Goal: Information Seeking & Learning: Compare options

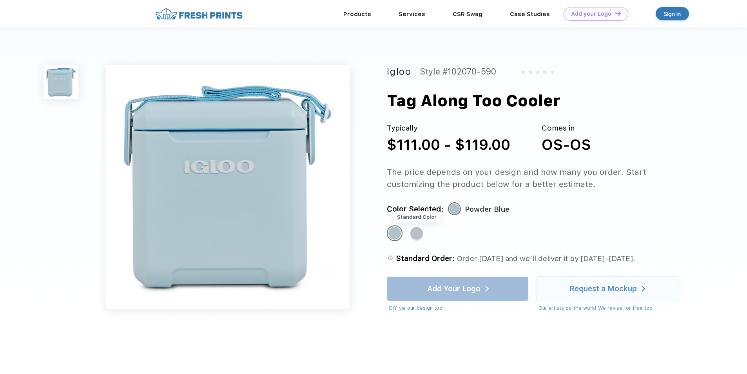
click at [421, 234] on div "Standard Color" at bounding box center [416, 233] width 13 height 13
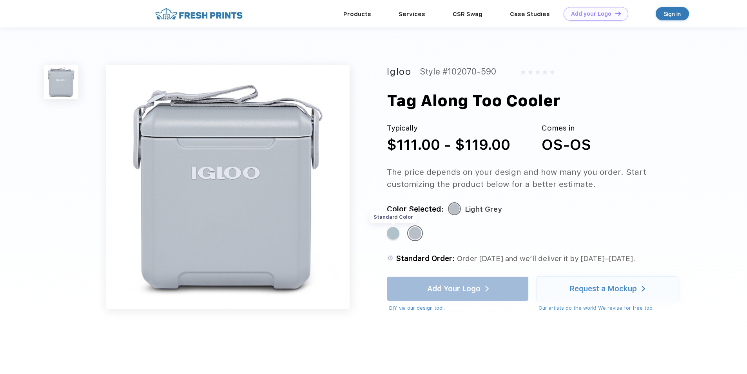
click at [392, 236] on div "Standard Color" at bounding box center [393, 233] width 13 height 13
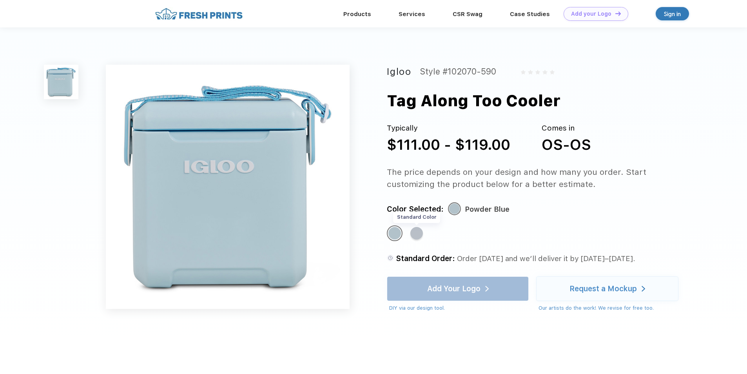
click at [417, 235] on div "Standard Color" at bounding box center [416, 233] width 13 height 13
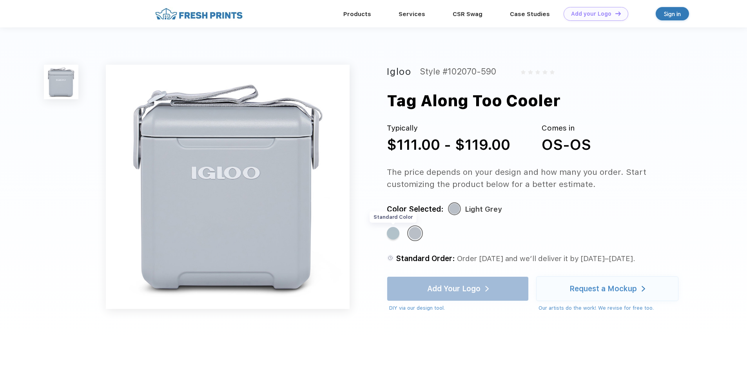
click at [392, 236] on div "Standard Color" at bounding box center [393, 233] width 13 height 13
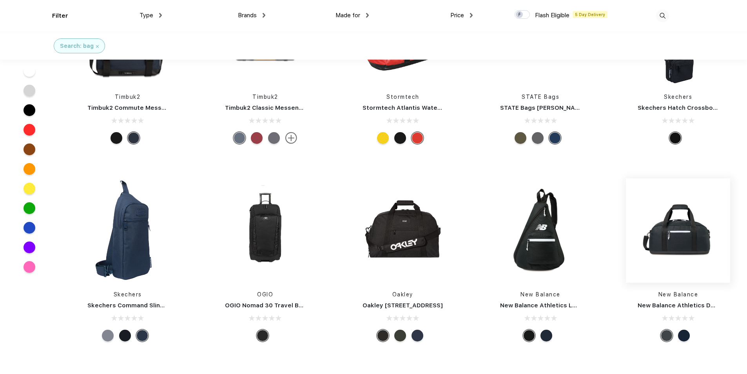
scroll to position [1097, 0]
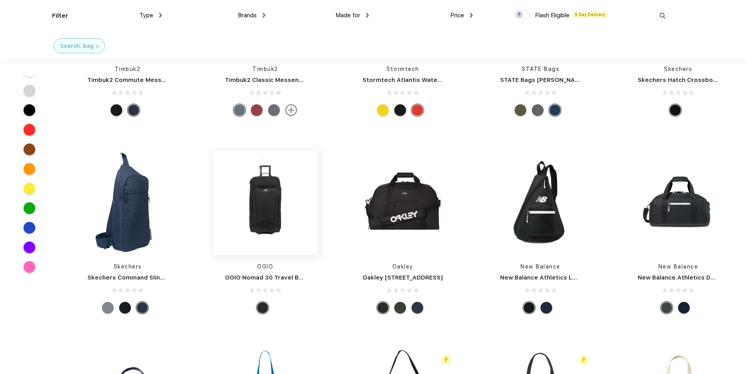
click at [272, 211] on img at bounding box center [265, 202] width 104 height 104
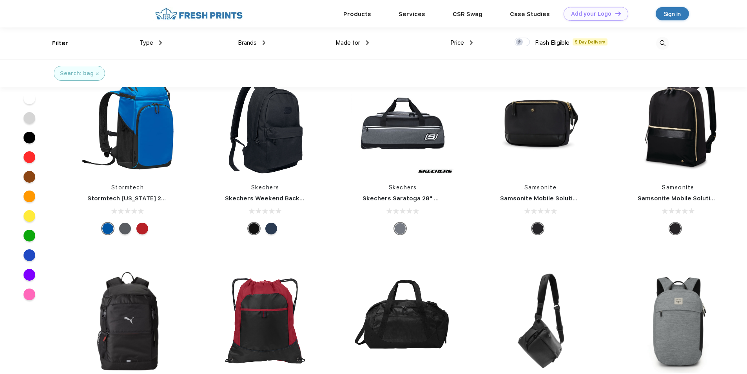
scroll to position [3722, 0]
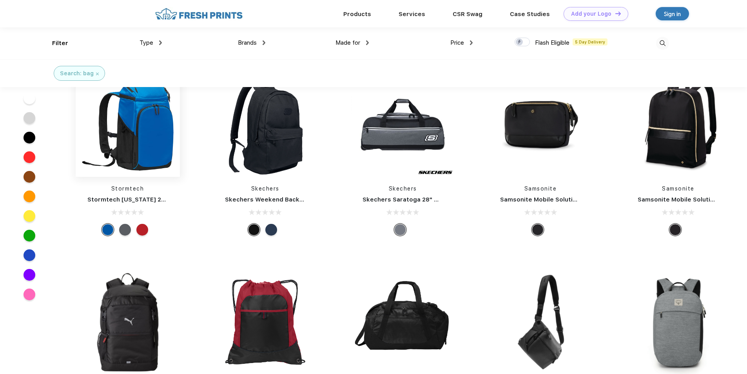
click at [150, 136] on img at bounding box center [128, 124] width 104 height 104
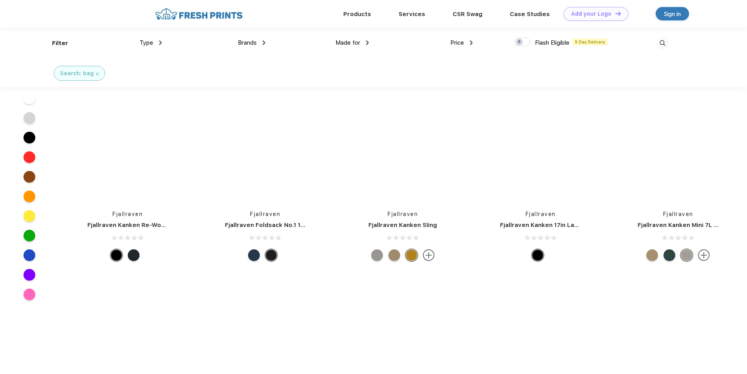
scroll to position [6069, 0]
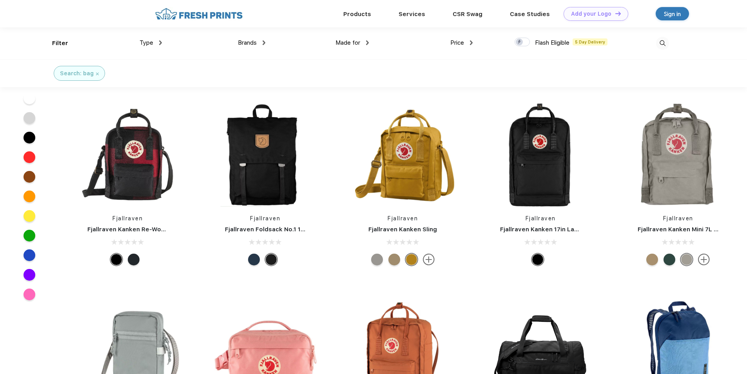
click at [266, 41] on div "Made for Unisex Women Men Youth" at bounding box center [316, 43] width 103 height 32
click at [260, 42] on div "Brands" at bounding box center [251, 42] width 27 height 9
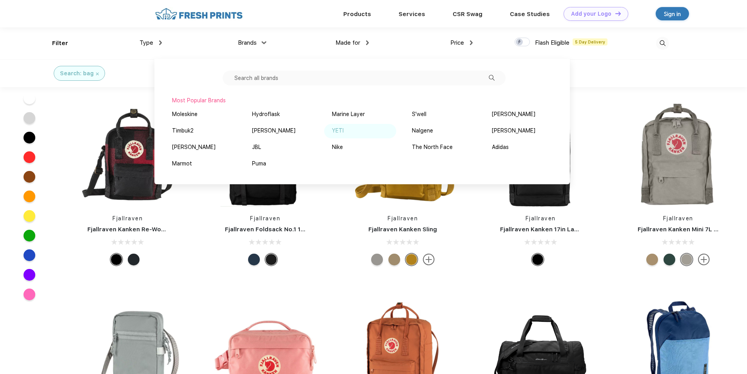
click at [340, 132] on div "YETI" at bounding box center [338, 131] width 12 height 8
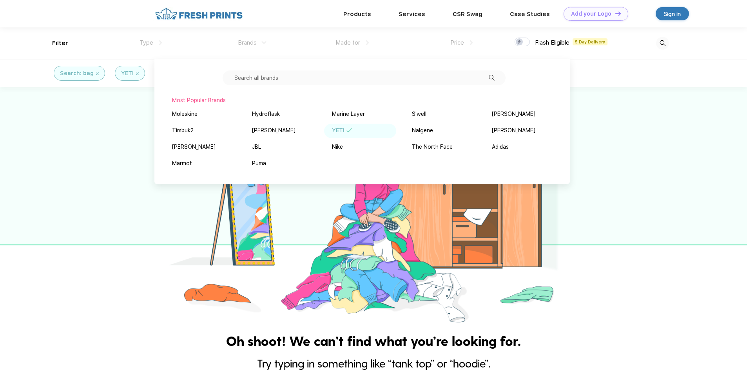
click at [662, 44] on img at bounding box center [662, 43] width 13 height 13
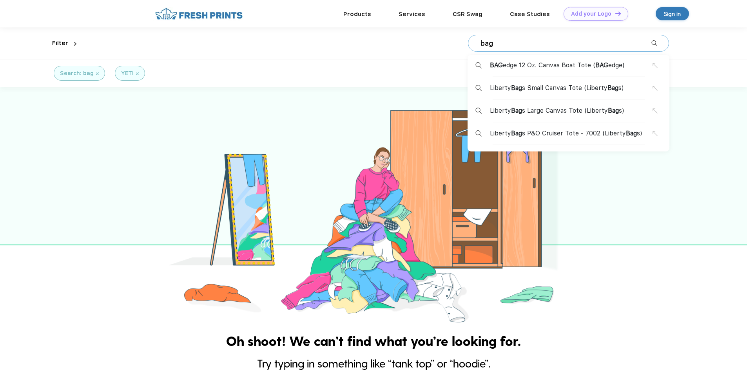
click at [511, 35] on div "bag BAG edge 12 Oz. Canvas Boat Tote ( BAG edge) Liberty Bag s Small Canvas Tot…" at bounding box center [568, 43] width 201 height 17
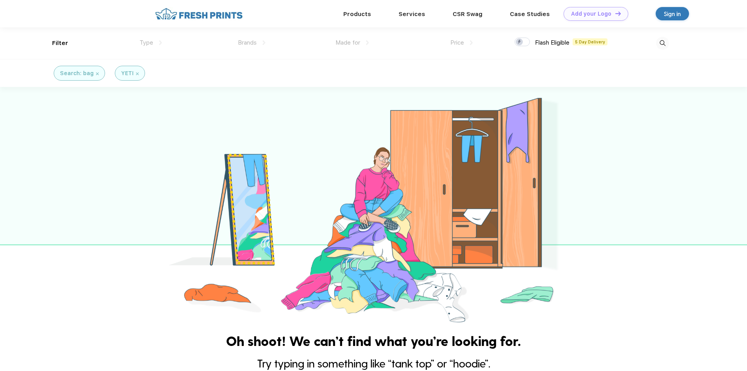
click at [656, 42] on img at bounding box center [662, 43] width 13 height 13
click at [494, 44] on input "bag" at bounding box center [566, 43] width 172 height 9
type input "b"
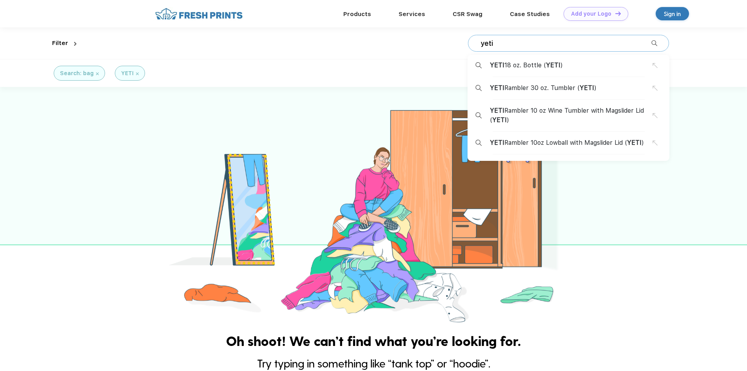
type input "yeti"
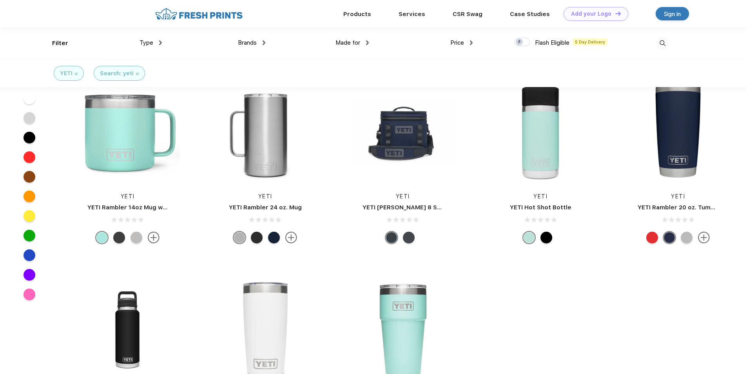
scroll to position [39, 0]
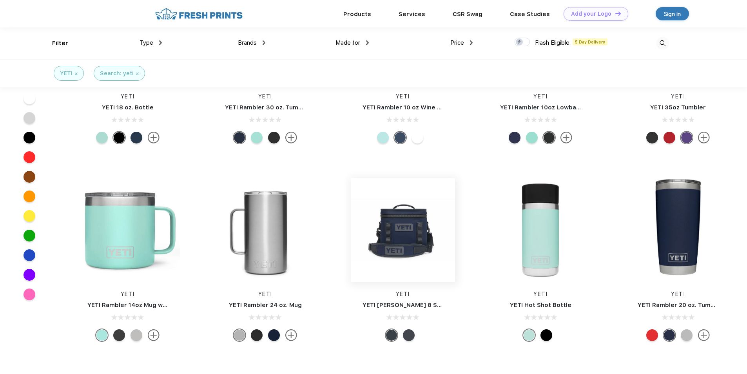
click at [418, 236] on img at bounding box center [403, 230] width 104 height 104
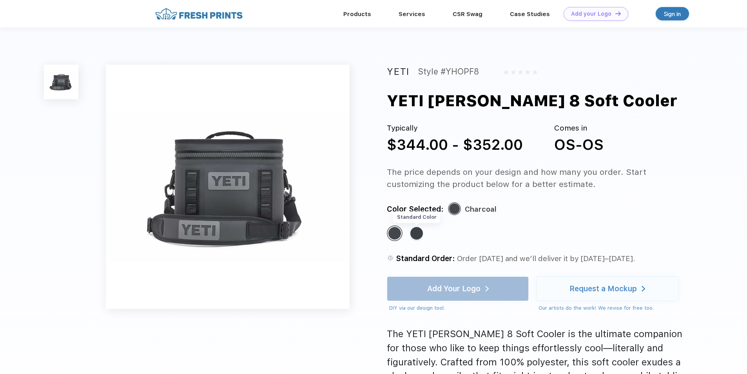
click at [421, 231] on div "Standard Color" at bounding box center [416, 233] width 13 height 13
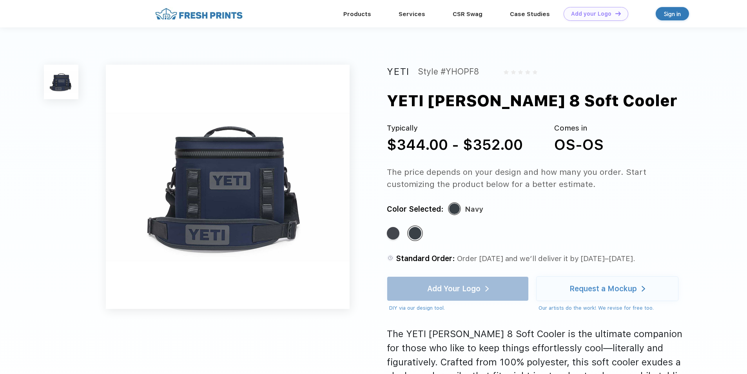
scroll to position [39, 0]
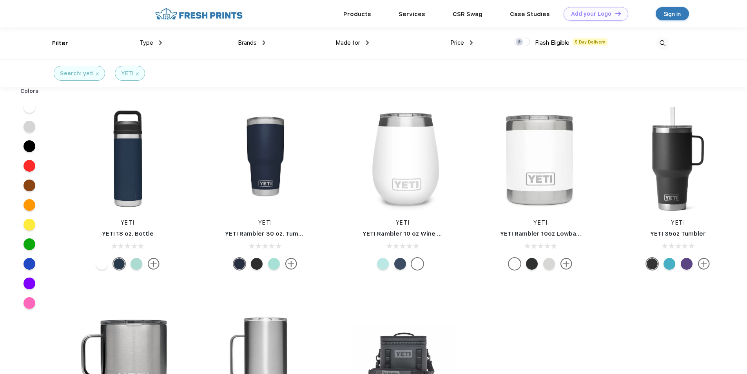
scroll to position [0, 0]
click at [158, 42] on div "Type" at bounding box center [150, 42] width 22 height 9
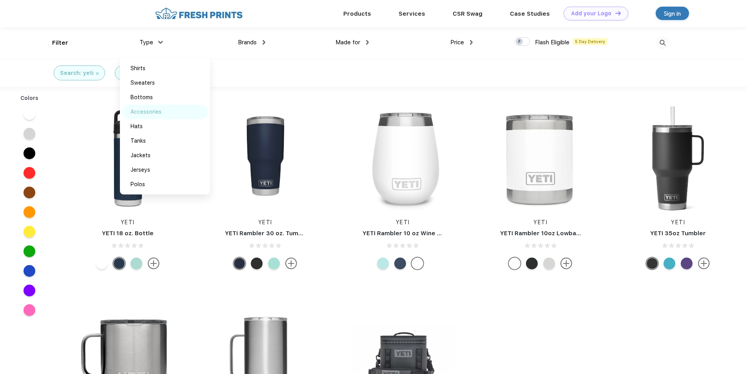
click at [159, 112] on div "Accessories" at bounding box center [145, 112] width 31 height 8
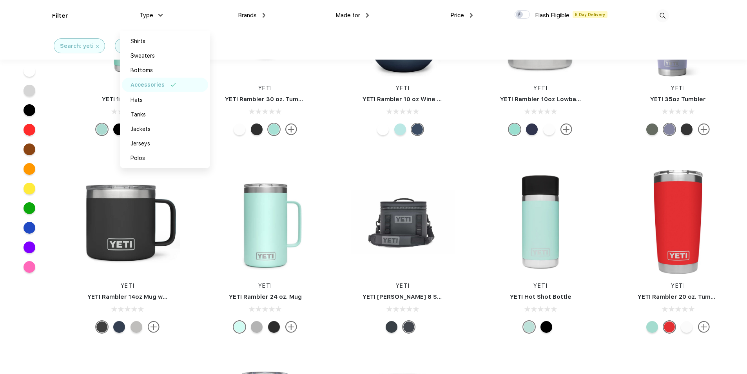
scroll to position [118, 0]
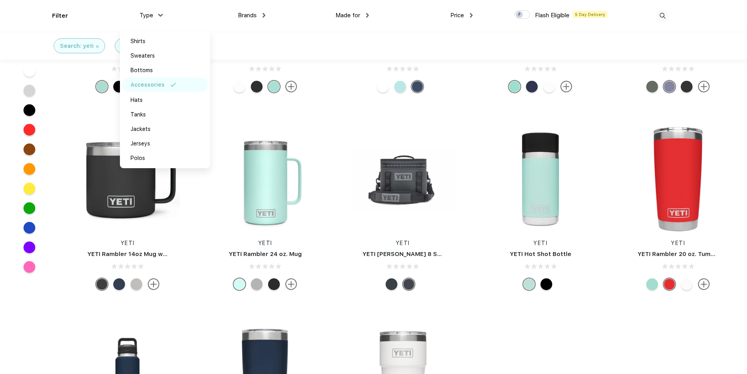
click at [331, 41] on div "Search: yeti YETI Accessories" at bounding box center [373, 46] width 747 height 28
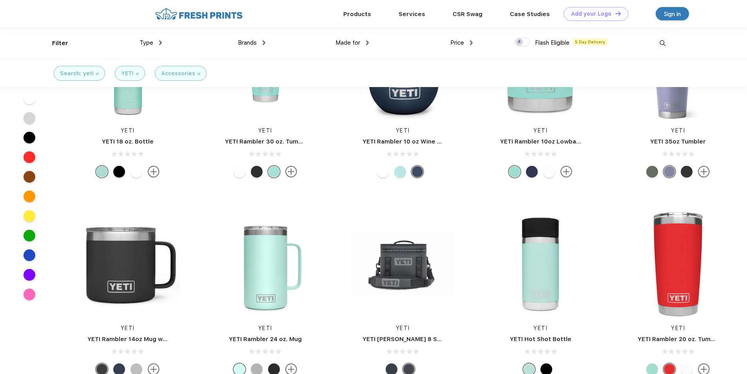
scroll to position [0, 0]
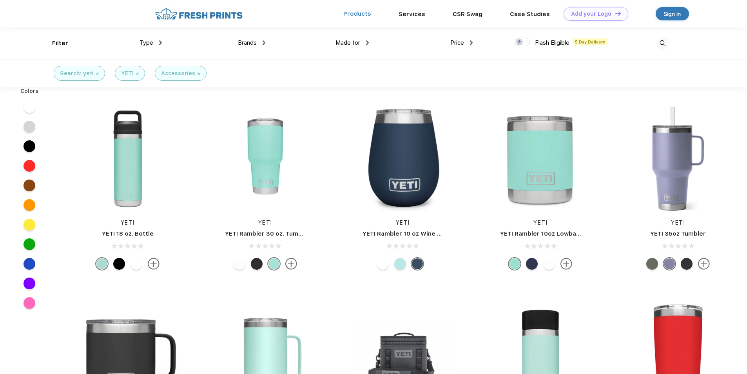
click at [360, 16] on link "Products" at bounding box center [357, 13] width 28 height 7
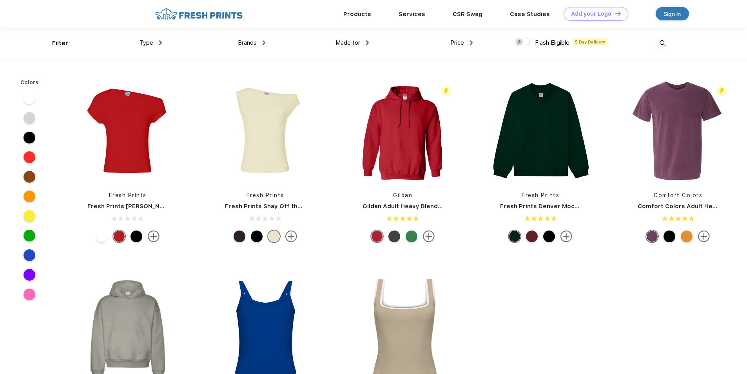
scroll to position [0, 0]
click at [164, 44] on div "Brands Most Popular Brands Moleskine Hydroflask Marine Layer S'well [PERSON_NAM…" at bounding box center [213, 43] width 103 height 32
click at [157, 43] on div "Type" at bounding box center [150, 42] width 22 height 9
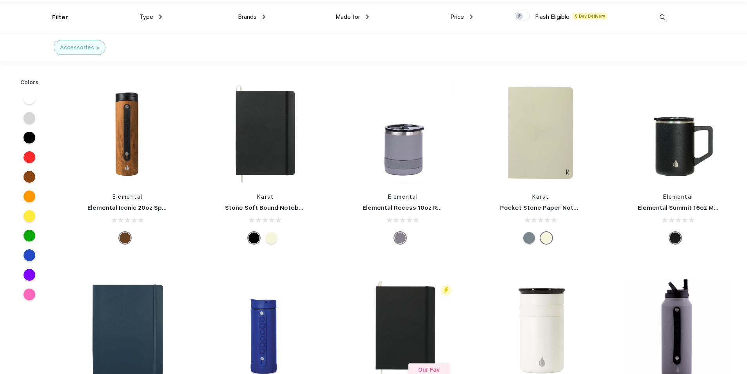
scroll to position [40, 0]
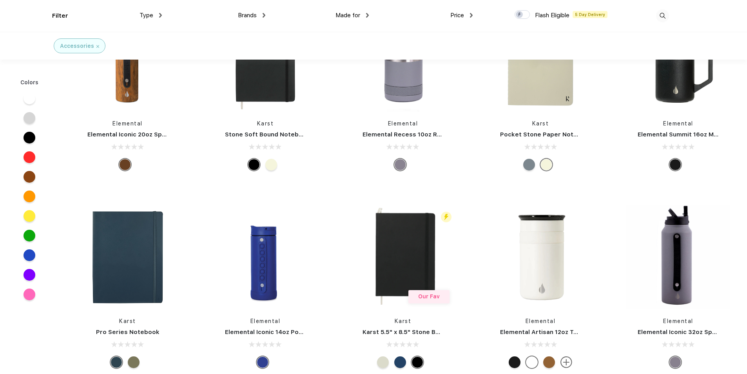
click at [694, 132] on link "Elemental Summit 16oz Mug" at bounding box center [678, 134] width 83 height 7
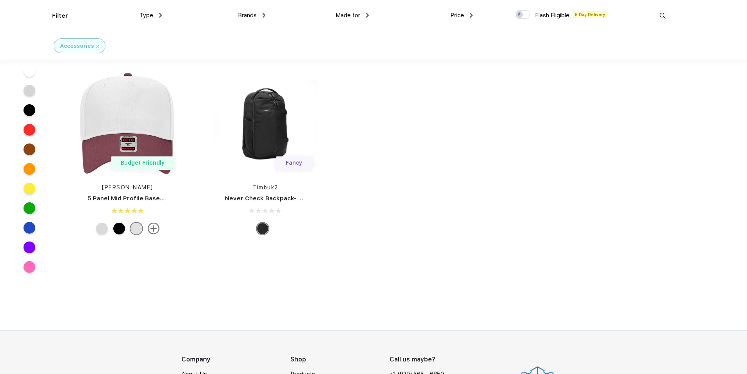
scroll to position [20390, 0]
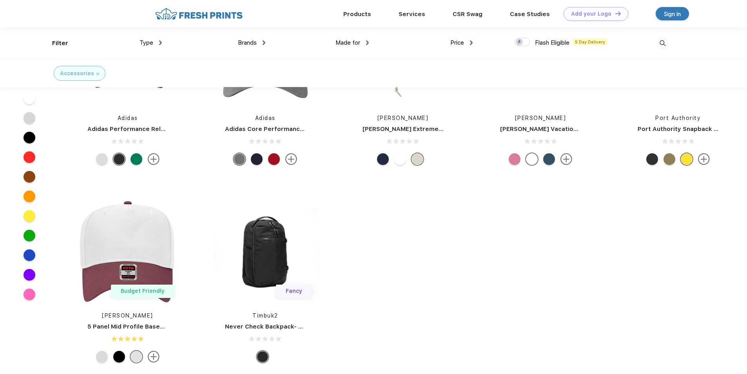
click at [664, 43] on img at bounding box center [662, 43] width 13 height 13
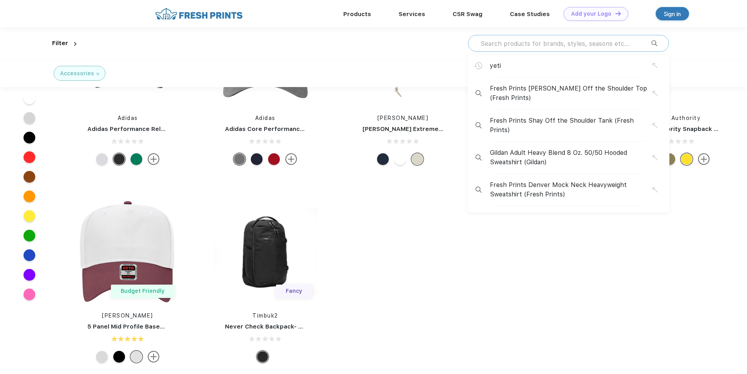
click at [555, 45] on input "text" at bounding box center [566, 43] width 172 height 9
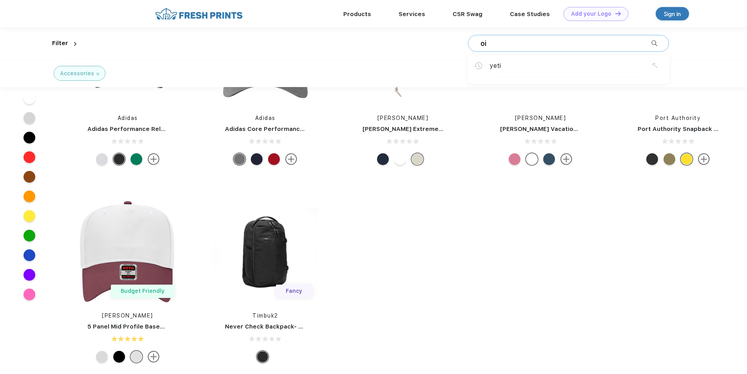
type input "o"
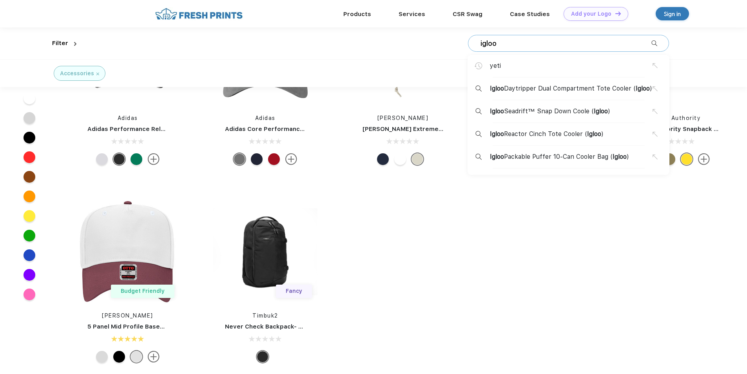
type input "igloo"
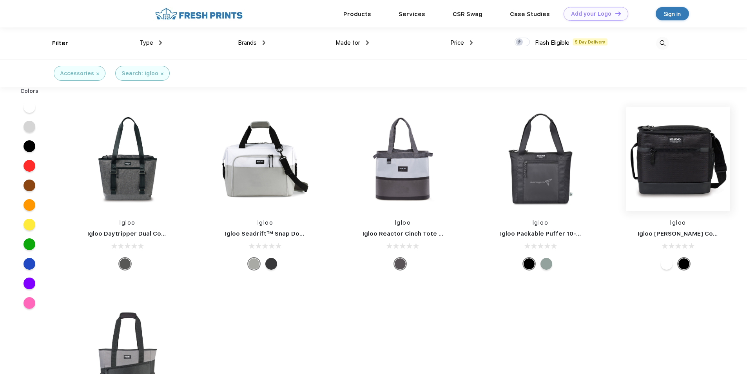
click at [699, 167] on img at bounding box center [678, 159] width 104 height 104
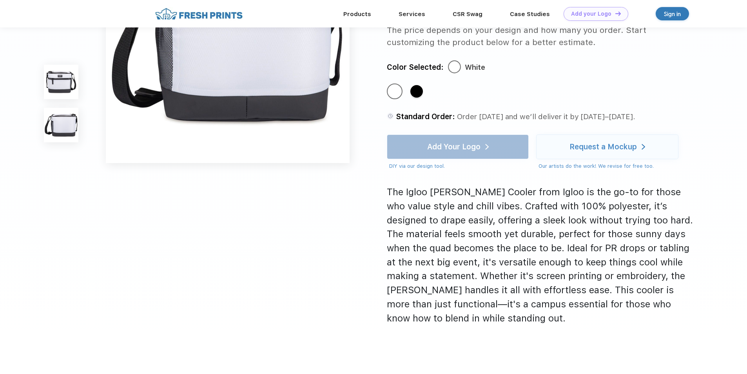
scroll to position [235, 0]
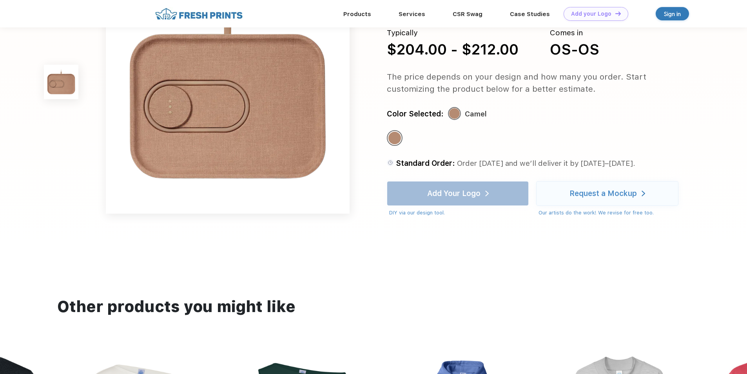
scroll to position [78, 0]
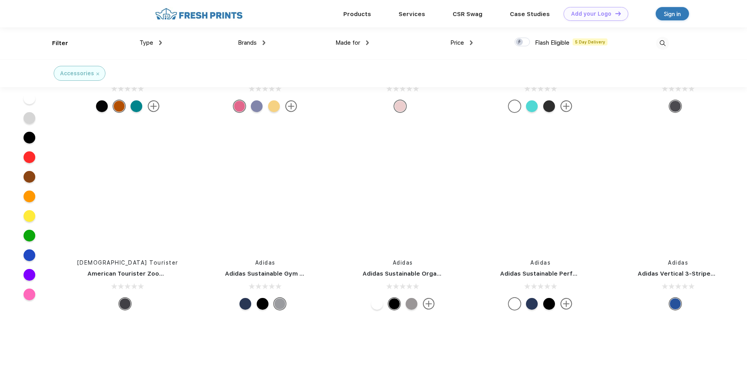
scroll to position [19843, 0]
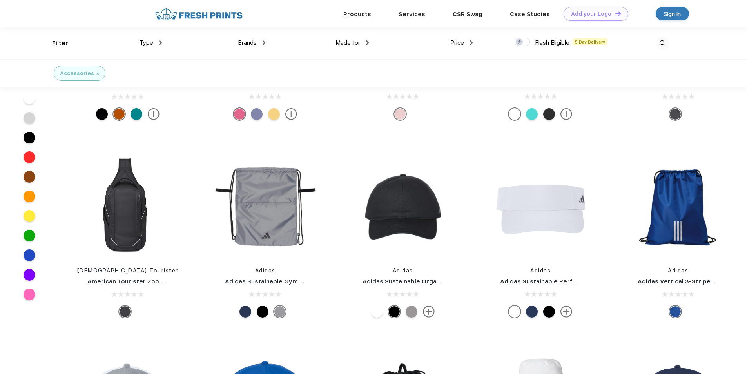
click at [665, 42] on img at bounding box center [662, 43] width 13 height 13
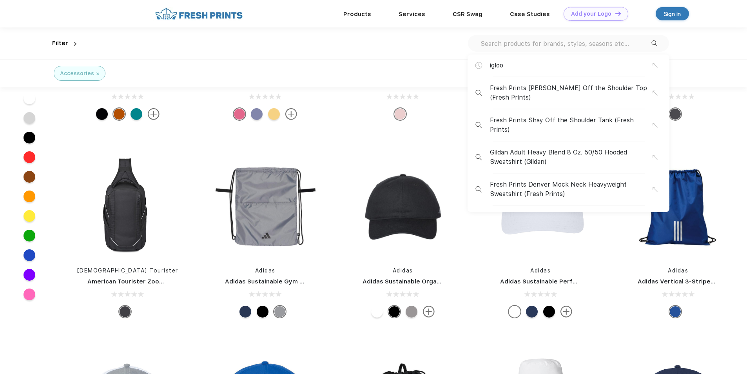
click at [534, 46] on input "text" at bounding box center [566, 43] width 172 height 9
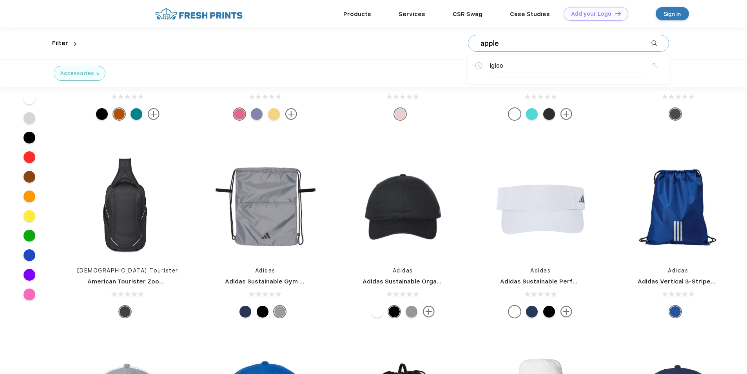
type input "apple"
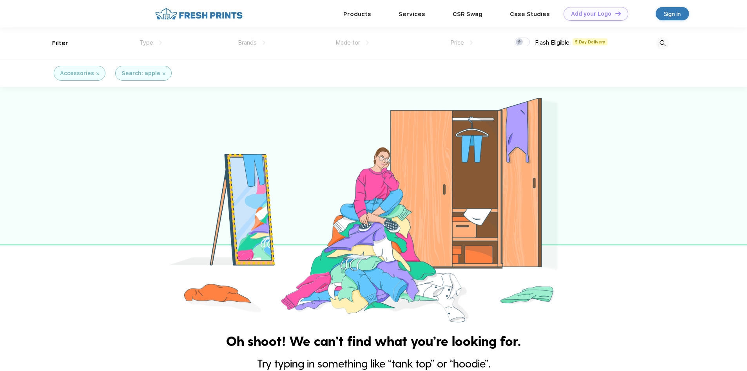
click at [658, 42] on img at bounding box center [662, 43] width 13 height 13
click at [515, 40] on input "apple" at bounding box center [566, 43] width 172 height 9
drag, startPoint x: 512, startPoint y: 44, endPoint x: 451, endPoint y: 50, distance: 61.4
click at [451, 50] on div "apple apple" at bounding box center [374, 43] width 589 height 32
click at [665, 43] on img at bounding box center [662, 43] width 13 height 13
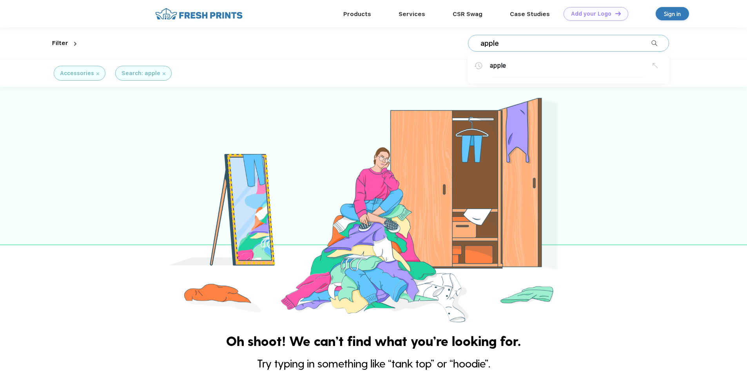
drag, startPoint x: 558, startPoint y: 48, endPoint x: 555, endPoint y: 45, distance: 4.4
click at [555, 45] on div "apple apple" at bounding box center [568, 43] width 201 height 17
click at [660, 39] on img at bounding box center [662, 43] width 13 height 13
click at [521, 45] on input "apple" at bounding box center [566, 43] width 172 height 9
drag, startPoint x: 514, startPoint y: 43, endPoint x: 463, endPoint y: 44, distance: 51.0
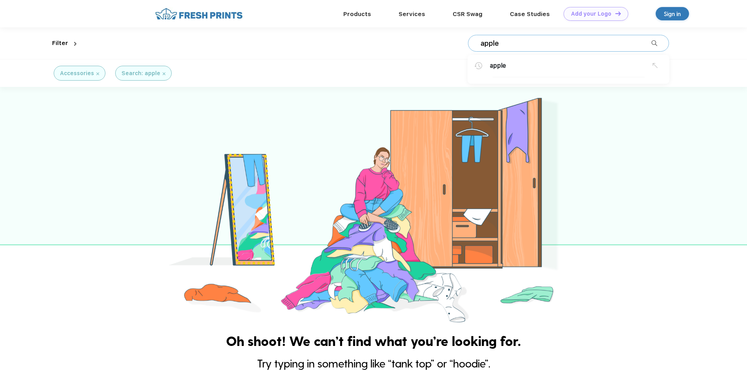
click at [463, 44] on div "apple apple" at bounding box center [374, 43] width 589 height 32
click at [672, 41] on div "Filter Type Shirts Sweaters Bottoms Accessories Hats Tanks Jackets Jerseys Polo…" at bounding box center [373, 43] width 642 height 32
click at [660, 47] on img at bounding box center [662, 43] width 13 height 13
click at [569, 43] on input "apple" at bounding box center [566, 43] width 172 height 9
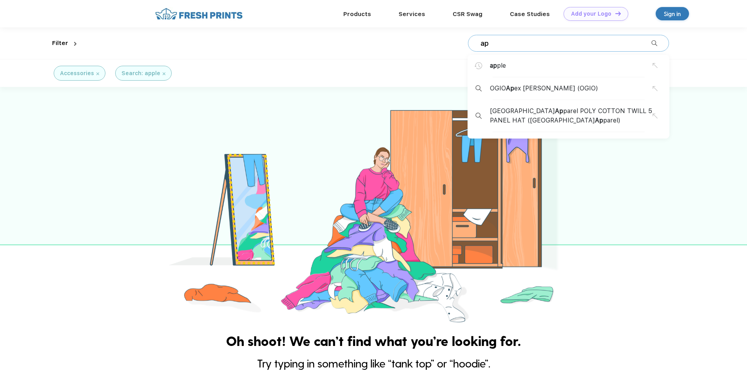
type input "a"
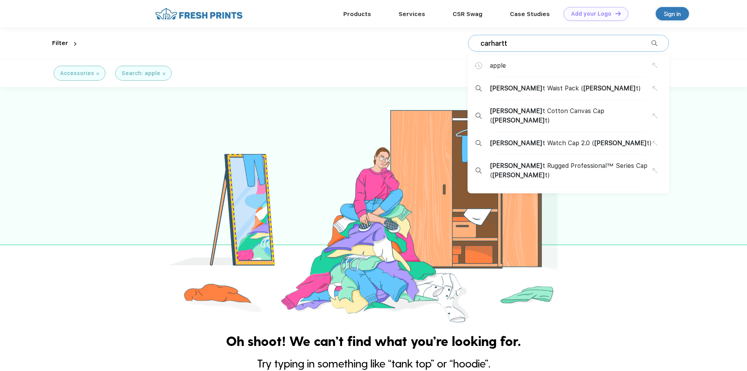
type input "carhartt"
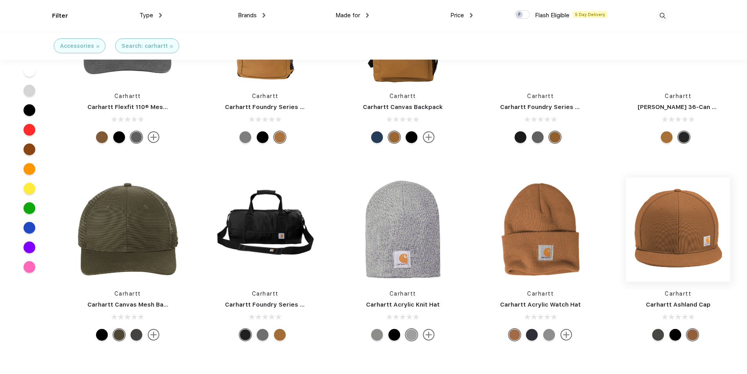
scroll to position [274, 0]
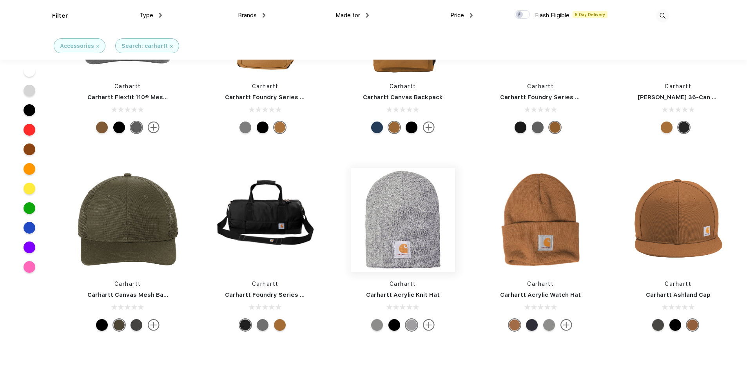
click at [415, 240] on img at bounding box center [403, 220] width 104 height 104
